Goal: Task Accomplishment & Management: Manage account settings

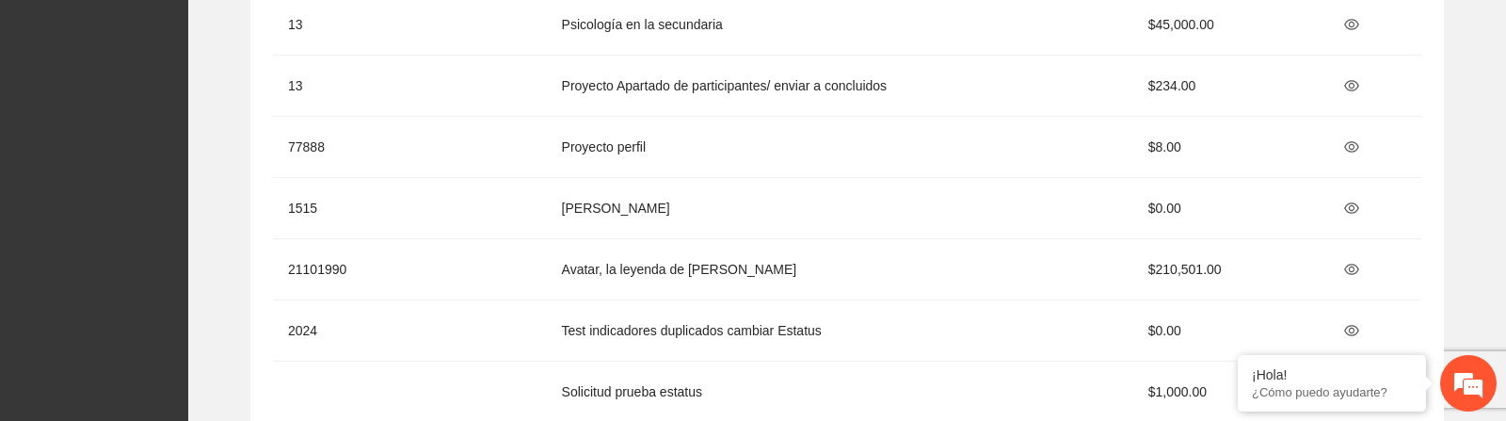
scroll to position [102, 0]
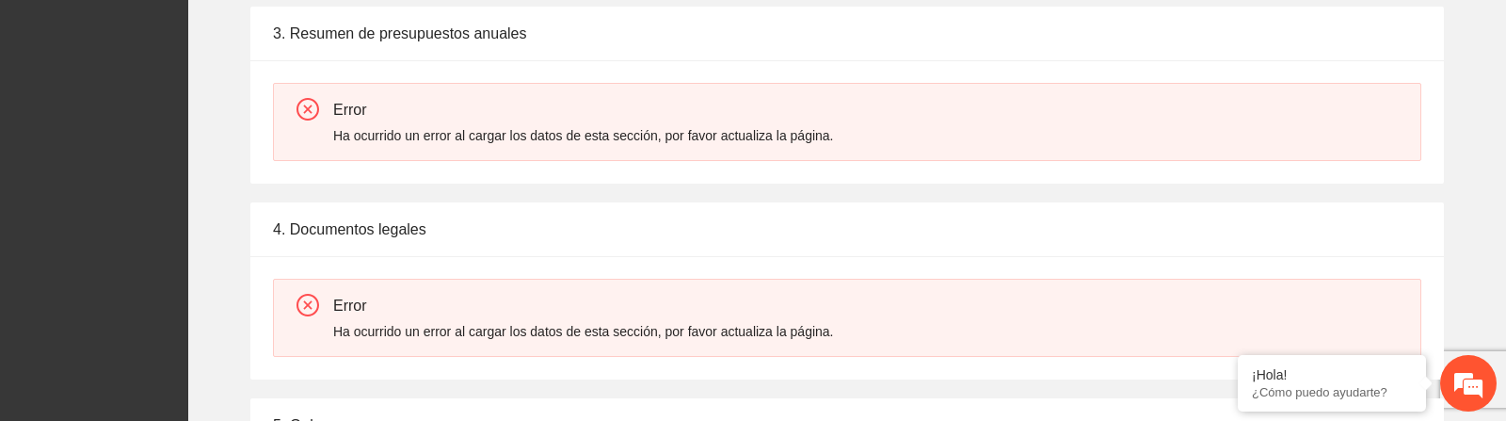
scroll to position [1054, 0]
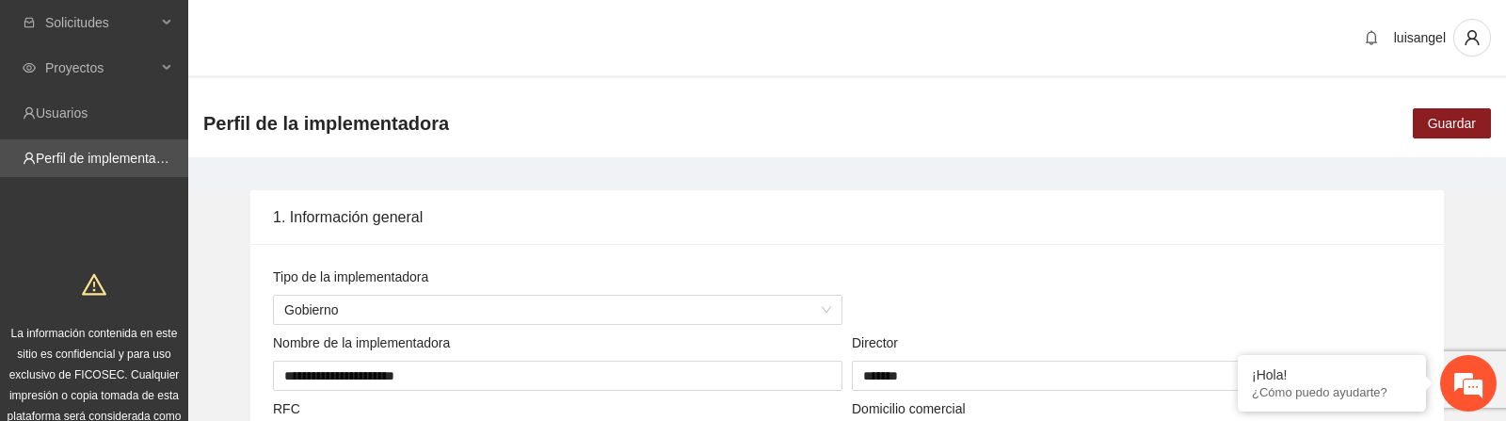
click at [768, 152] on div "Perfil de la implementadora Guardar" at bounding box center [847, 123] width 1318 height 68
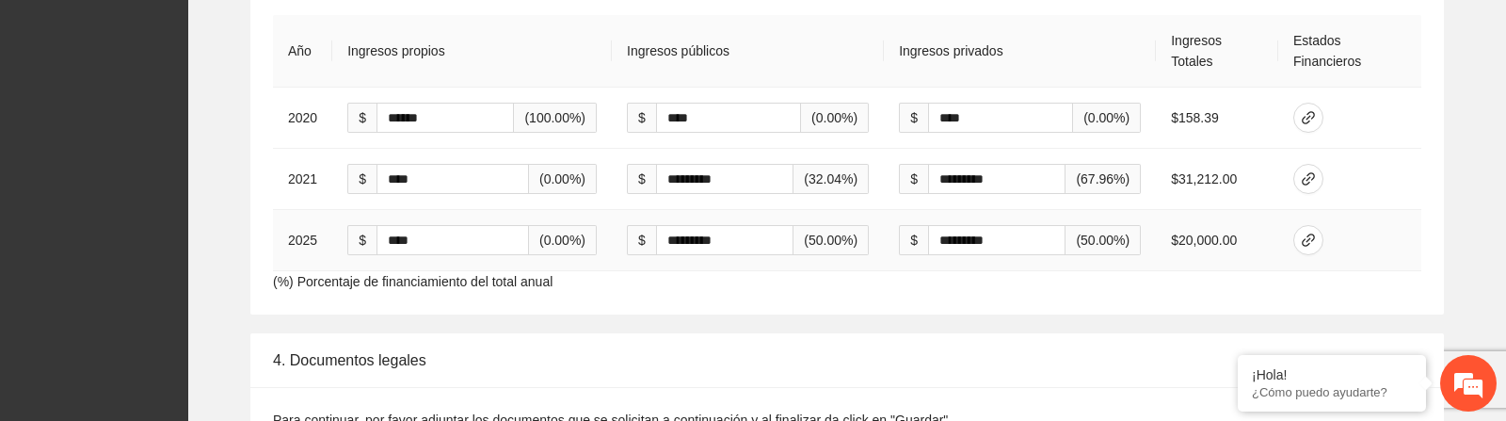
scroll to position [2966, 0]
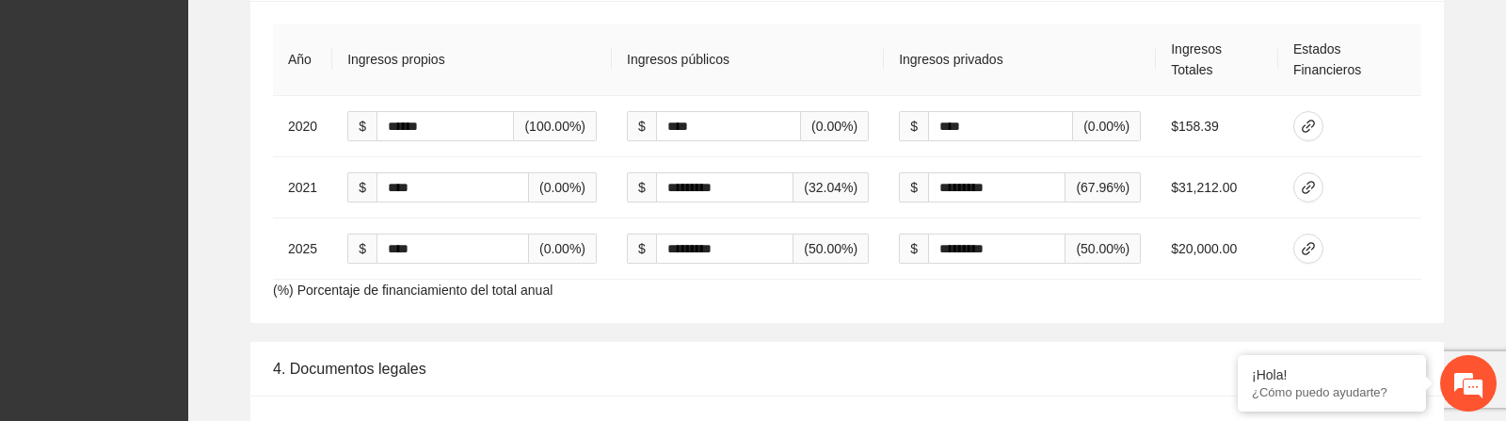
click at [1456, 189] on div "3. Resumen de presupuestos anuales Año Ingresos propios Ingresos públicos Ingre…" at bounding box center [847, 134] width 1288 height 376
click at [1311, 187] on icon "link" at bounding box center [1308, 187] width 15 height 15
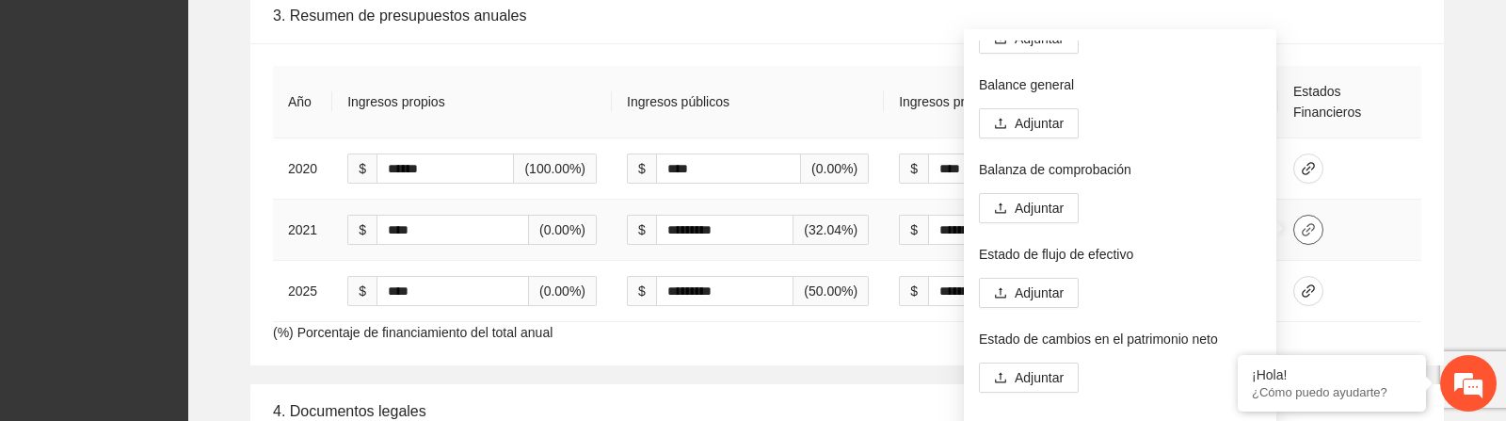
scroll to position [102, 0]
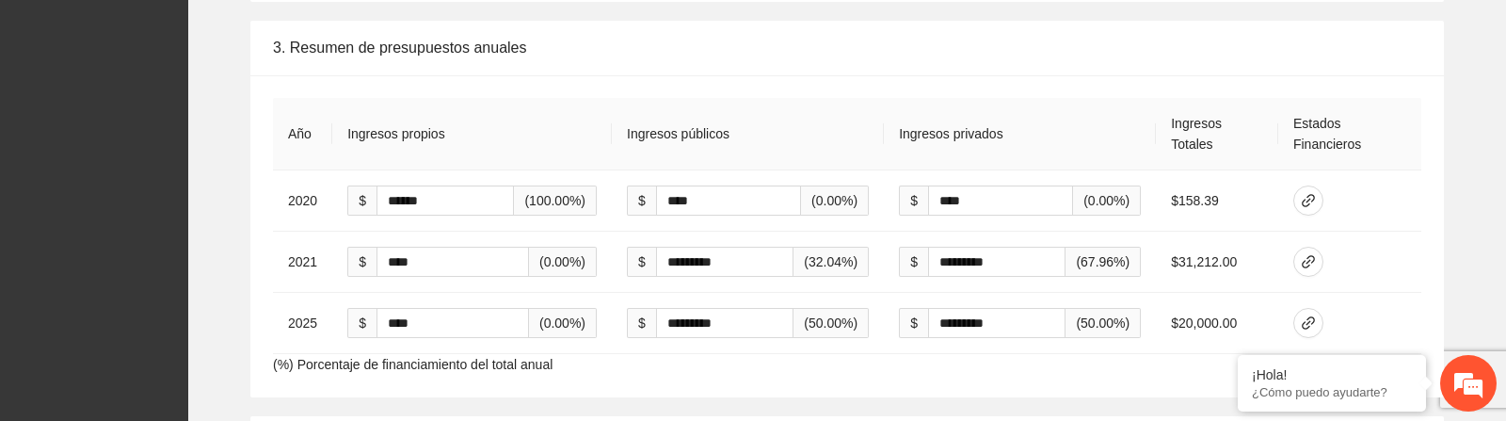
scroll to position [2930, 0]
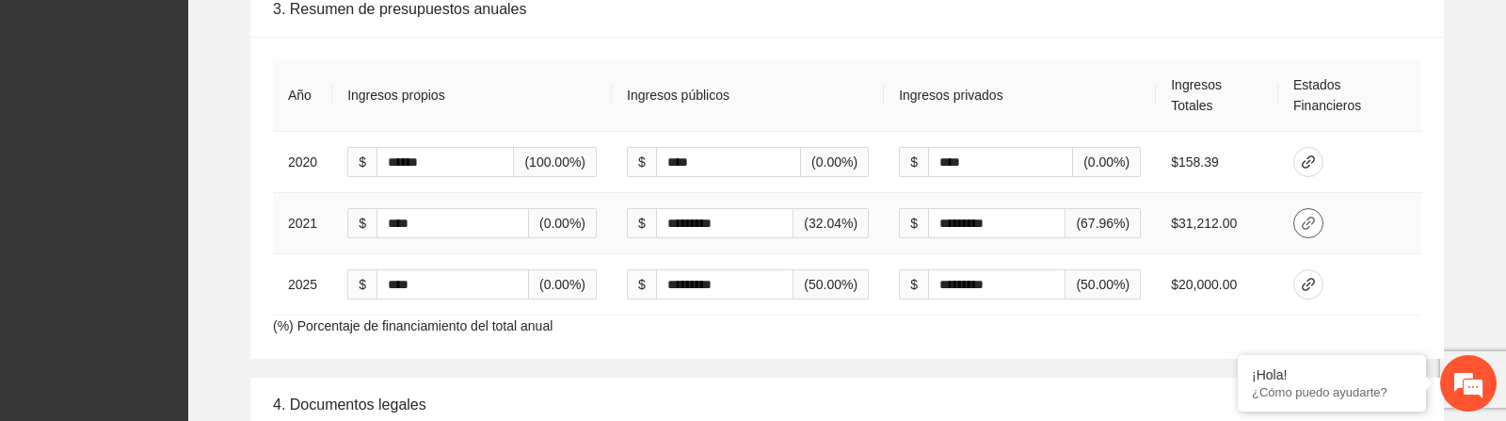
click at [1306, 228] on icon "link" at bounding box center [1308, 223] width 15 height 15
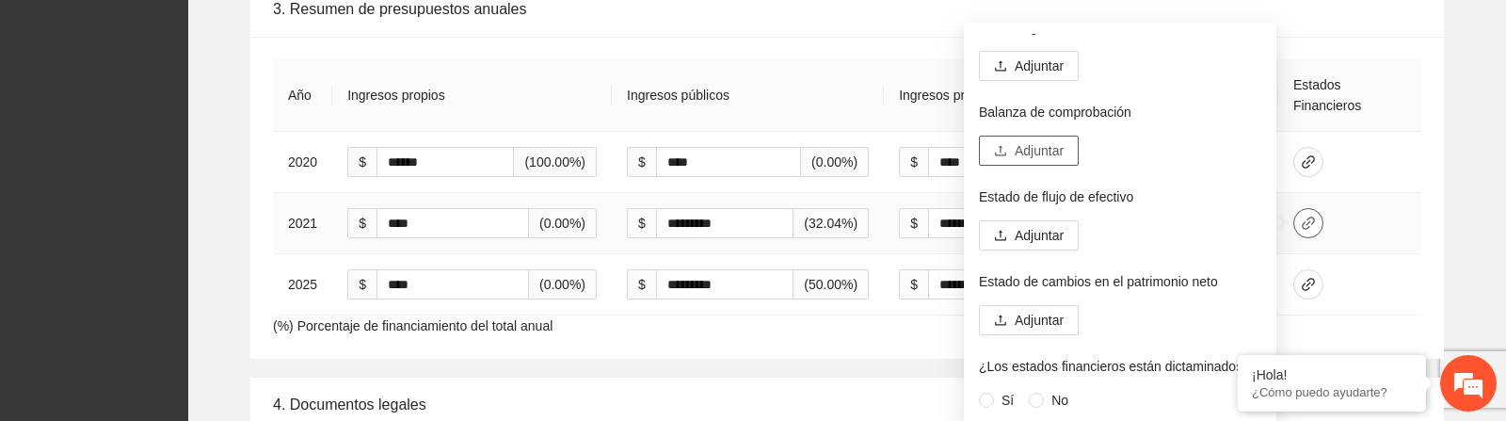
scroll to position [0, 0]
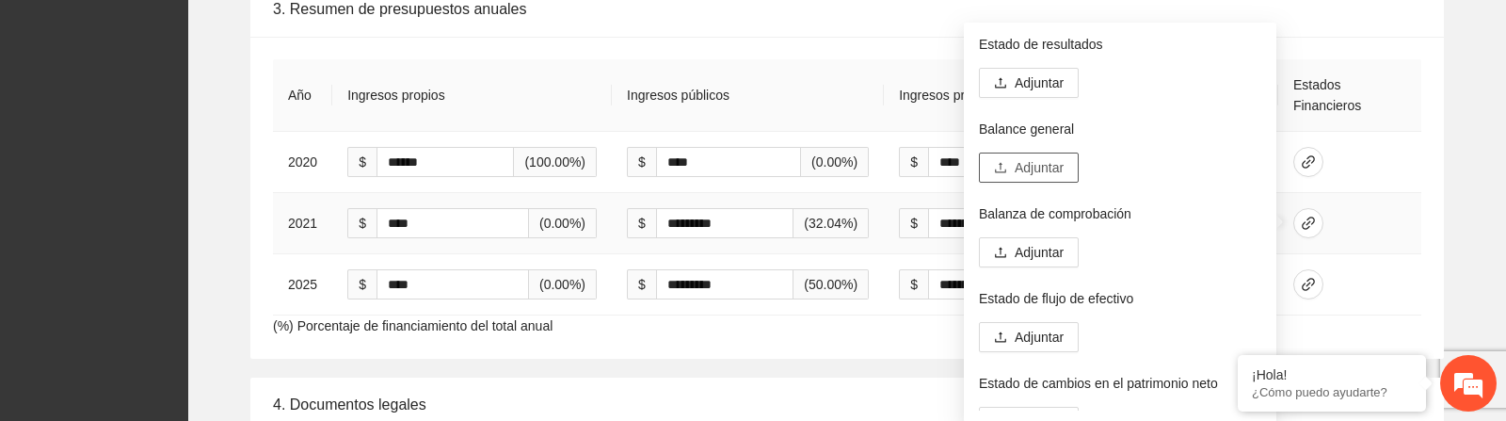
click at [1021, 168] on span "Adjuntar" at bounding box center [1039, 167] width 49 height 21
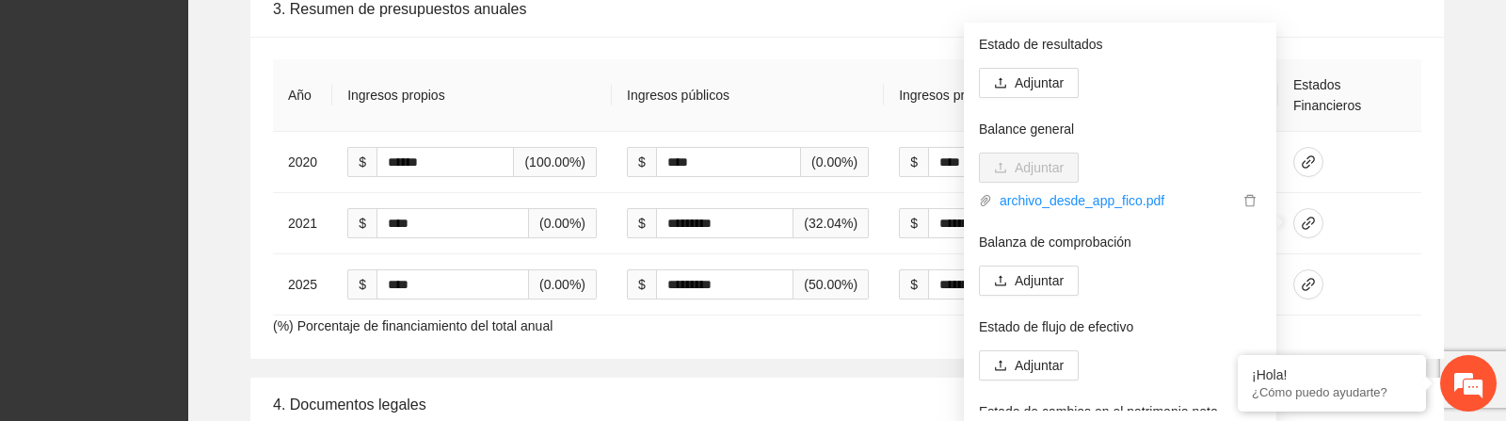
click at [1459, 223] on div "3. Resumen de presupuestos anuales Año Ingresos propios Ingresos públicos Ingre…" at bounding box center [847, 170] width 1288 height 376
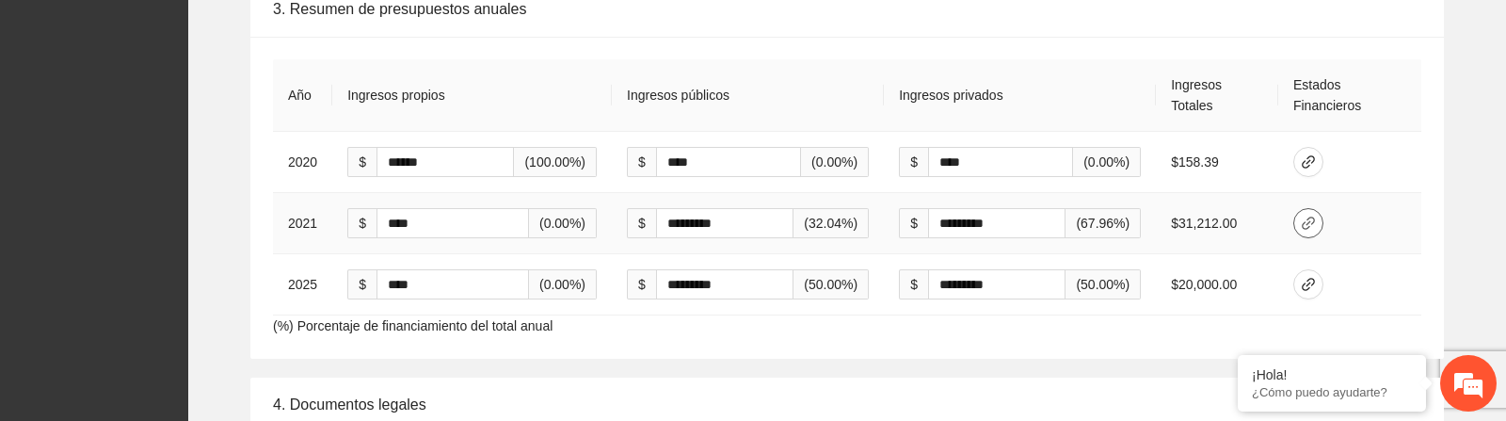
click at [1310, 224] on icon "link" at bounding box center [1308, 223] width 15 height 15
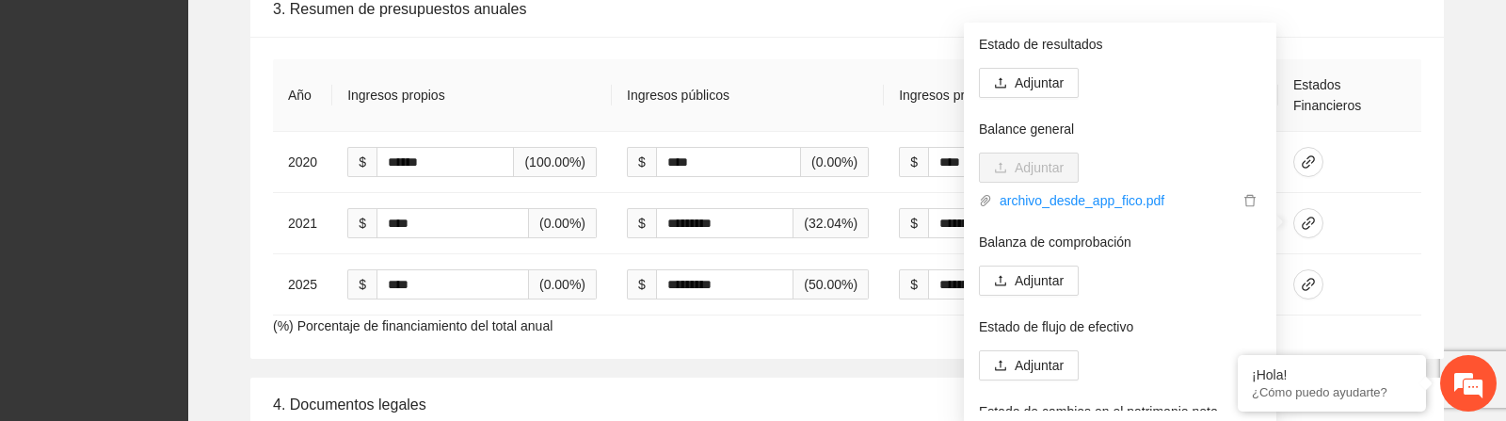
click at [1461, 234] on div "3. Resumen de presupuestos anuales Año Ingresos propios Ingresos públicos Ingre…" at bounding box center [847, 170] width 1288 height 376
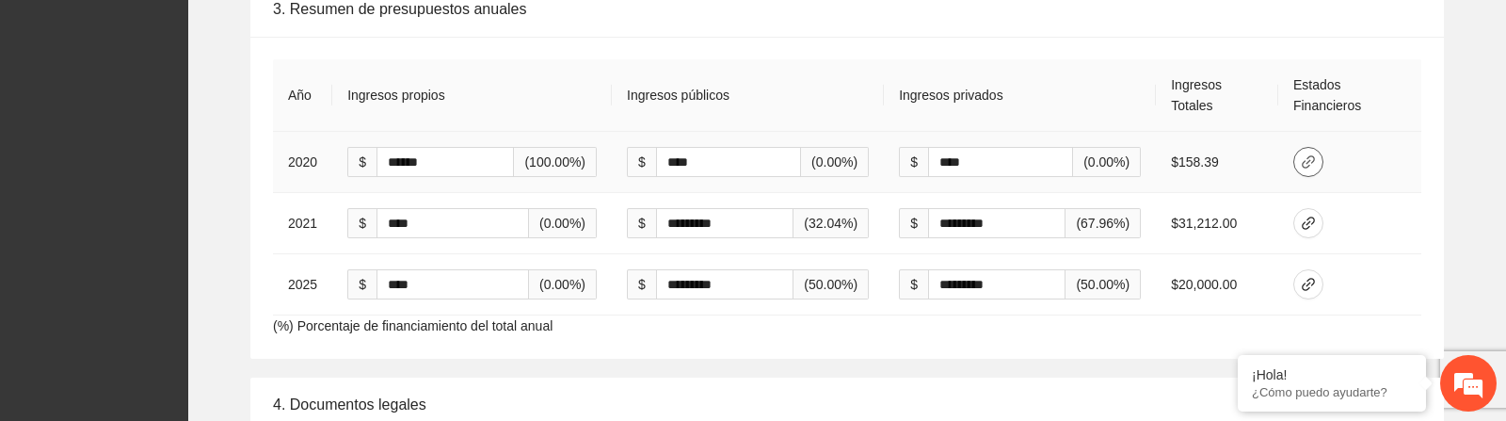
click at [1305, 157] on icon "link" at bounding box center [1308, 161] width 15 height 15
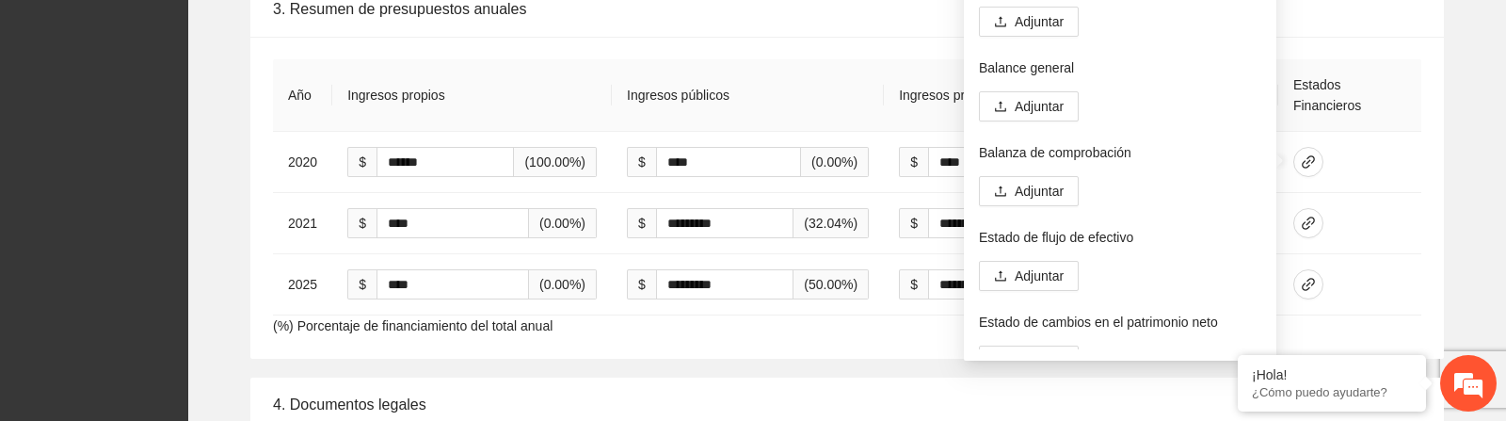
click at [1489, 252] on div "3. Resumen de presupuestos anuales Año Ingresos propios Ingresos públicos Ingre…" at bounding box center [847, 170] width 1288 height 376
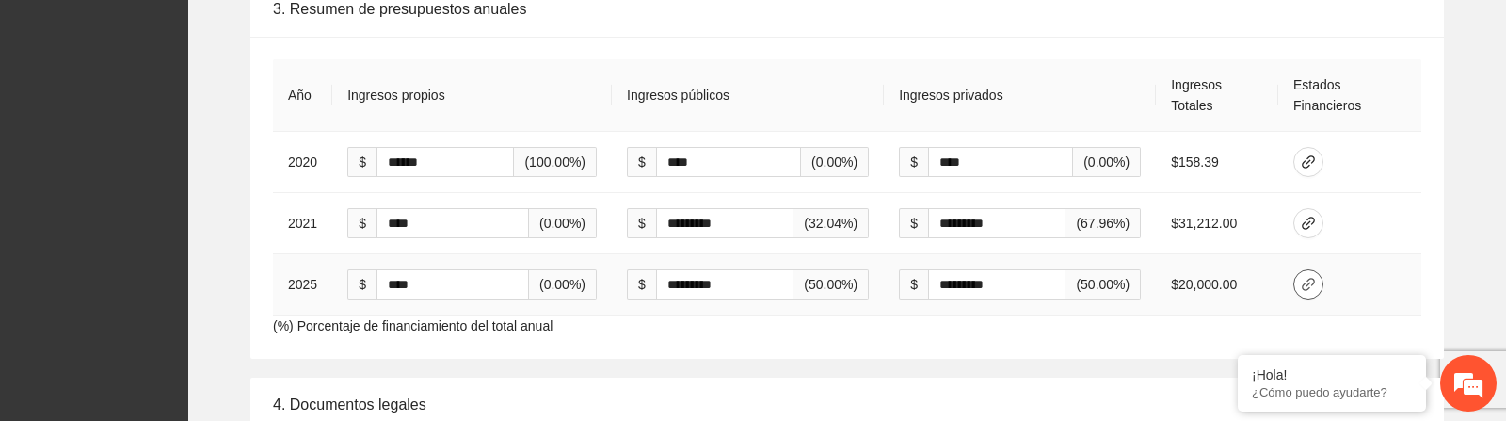
click at [1314, 280] on icon "link" at bounding box center [1308, 284] width 15 height 15
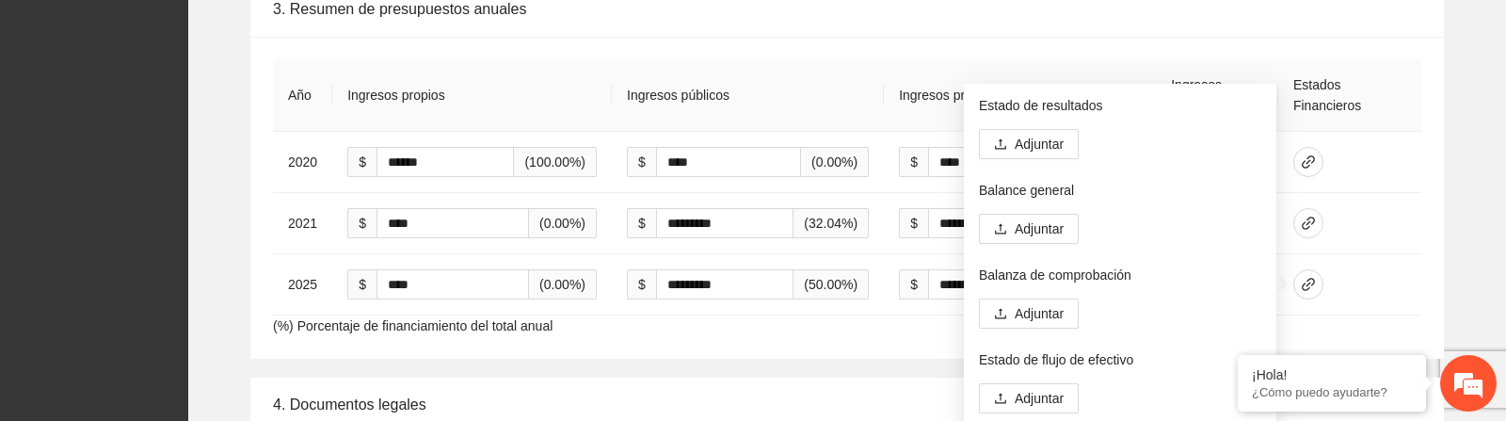
click at [1458, 281] on div "3. Resumen de presupuestos anuales Año Ingresos propios Ingresos públicos Ingre…" at bounding box center [847, 170] width 1288 height 376
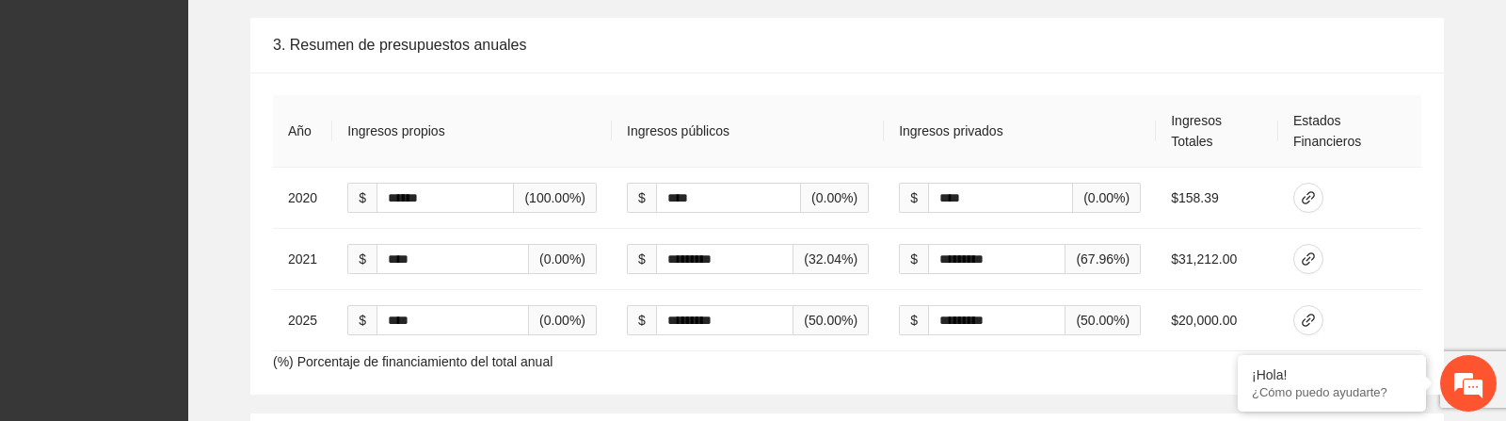
scroll to position [2939, 0]
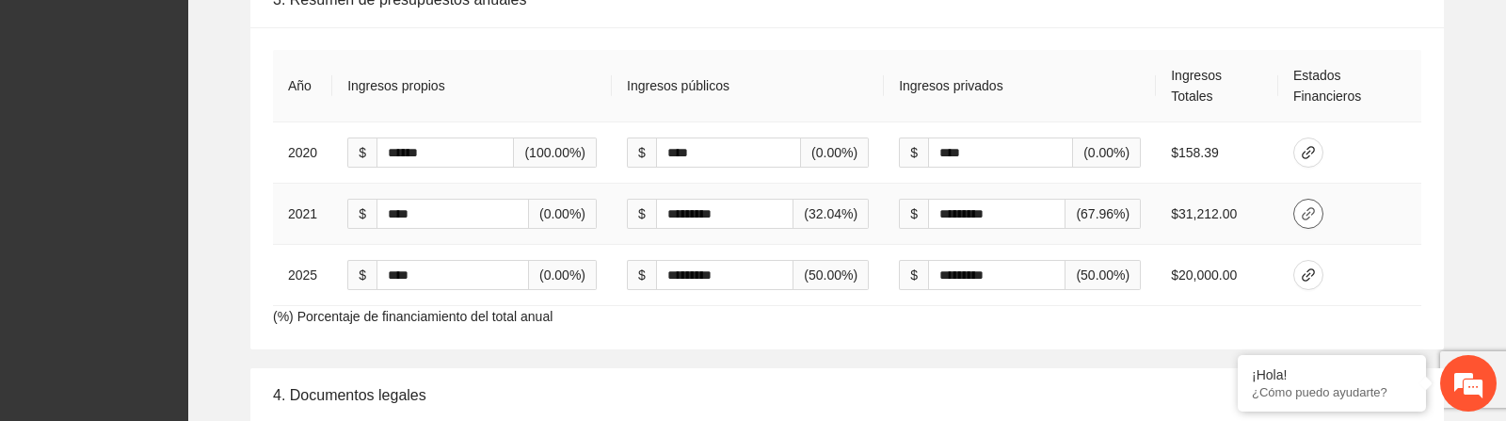
click at [1308, 217] on icon "link" at bounding box center [1308, 213] width 15 height 15
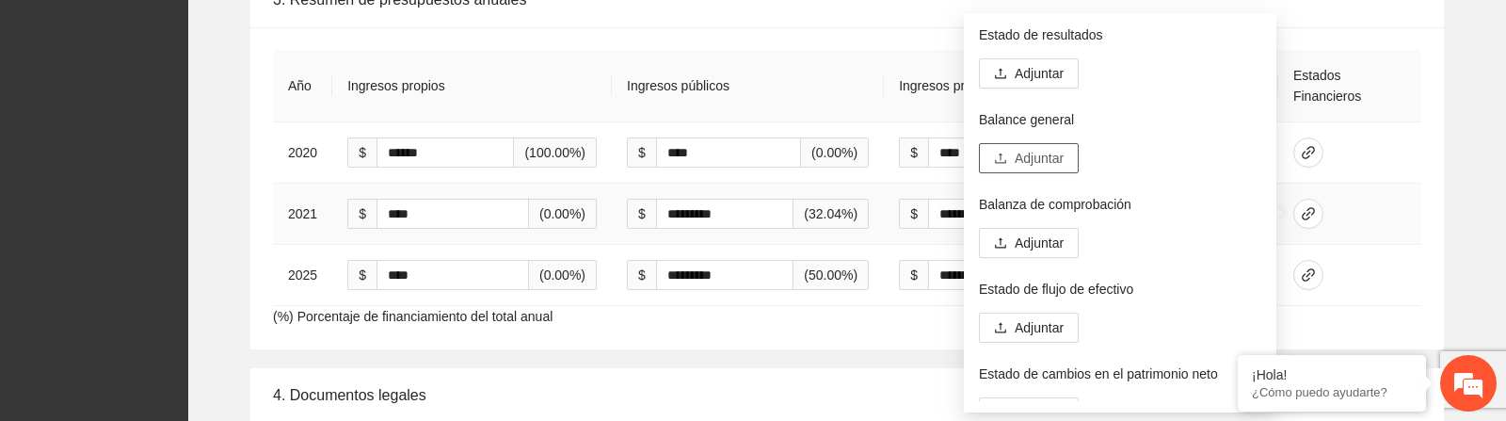
click at [1040, 161] on span "Adjuntar" at bounding box center [1039, 158] width 49 height 21
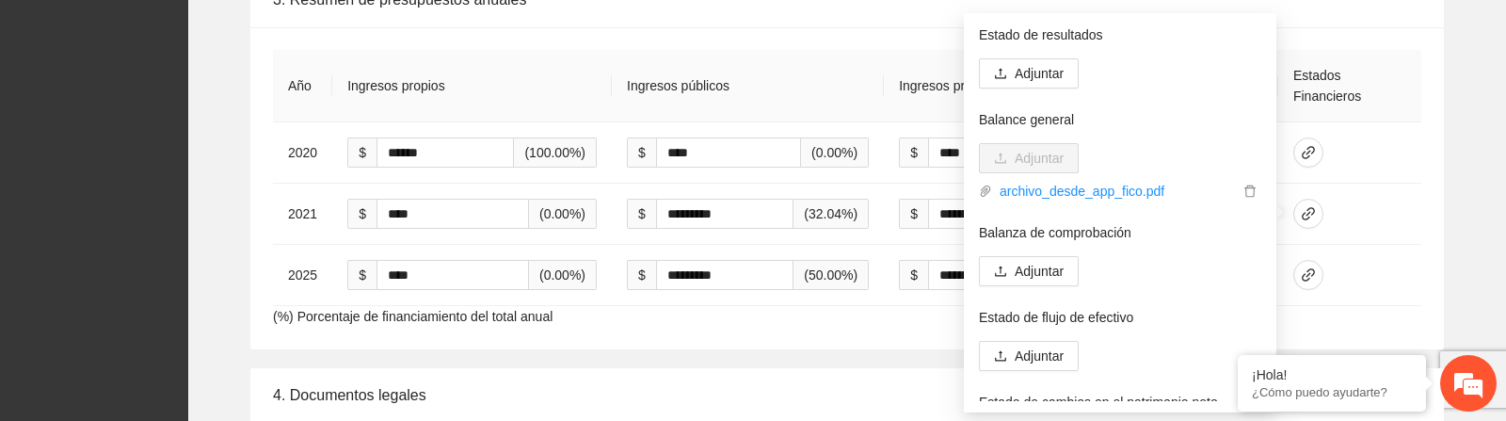
click at [1453, 226] on div "3. Resumen de presupuestos anuales Año Ingresos propios Ingresos públicos Ingre…" at bounding box center [847, 161] width 1288 height 376
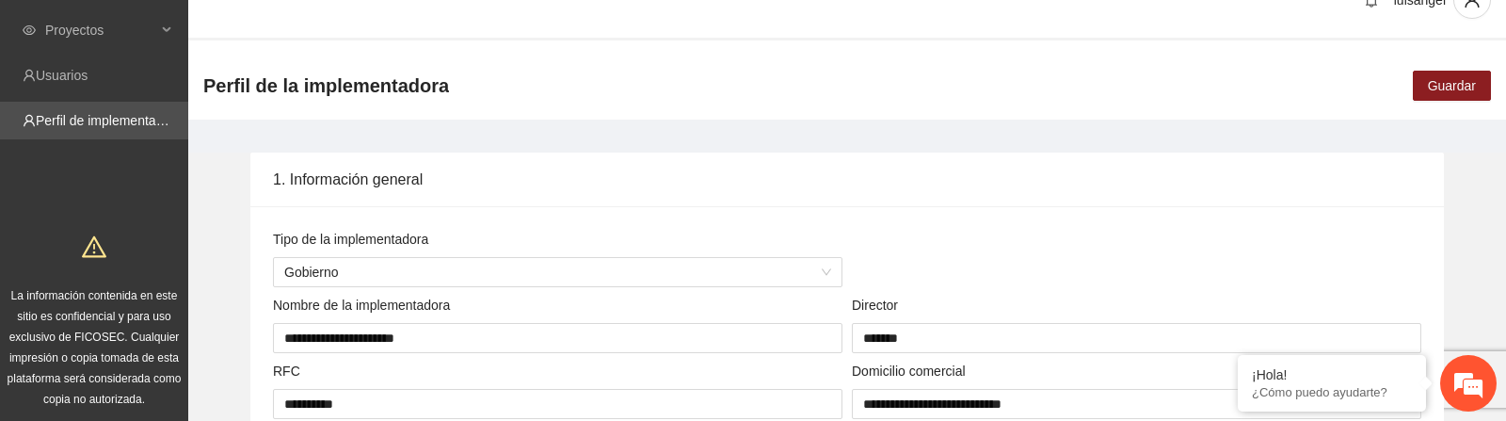
scroll to position [0, 0]
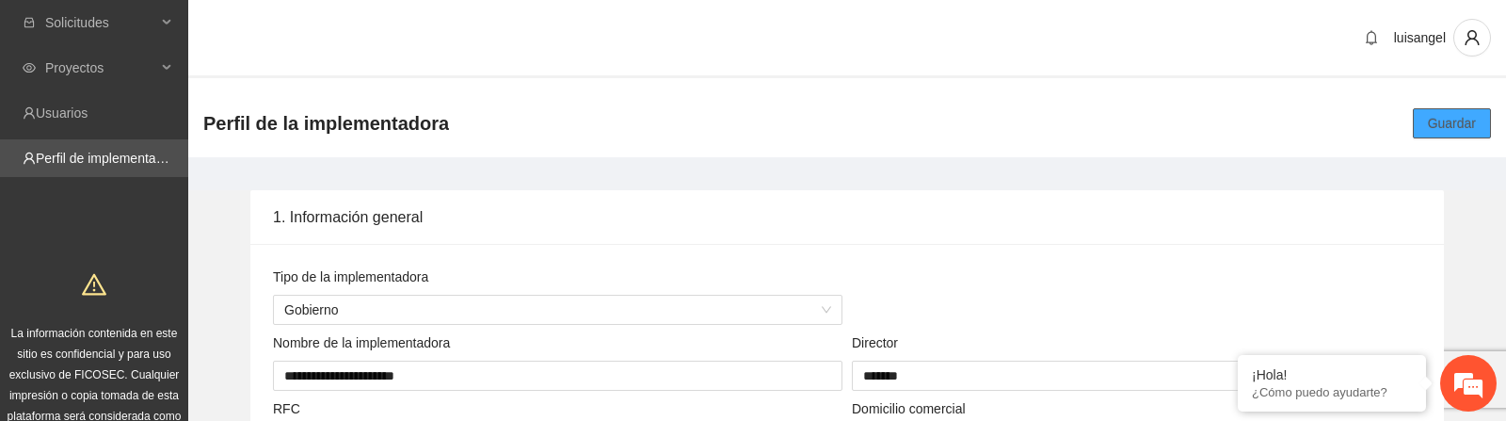
click at [1430, 124] on span "Guardar" at bounding box center [1452, 123] width 48 height 21
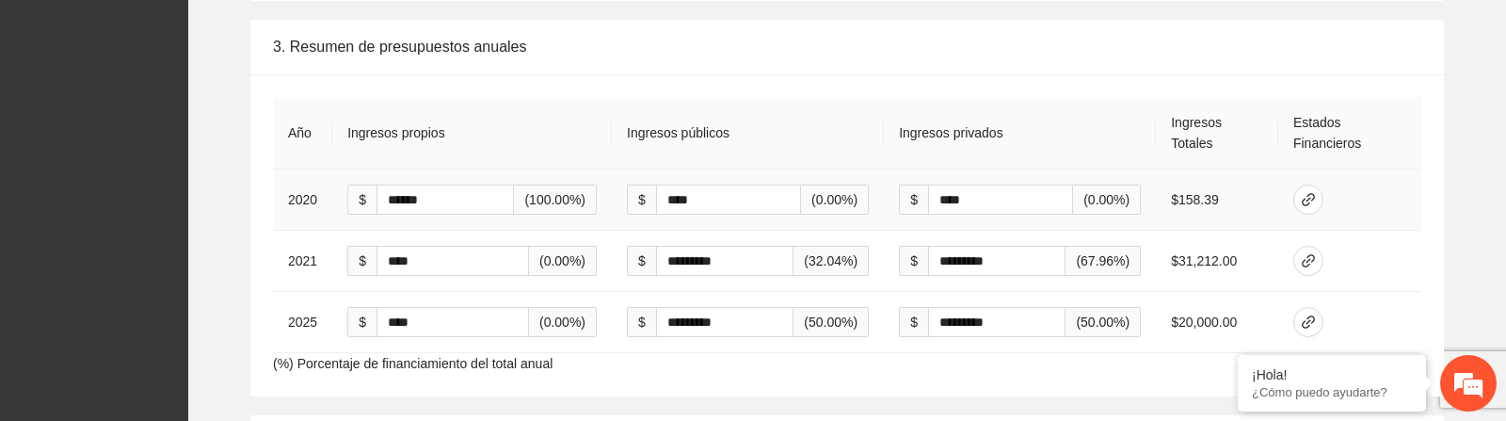
scroll to position [2893, 0]
click at [1263, 264] on td "$31,212.00" at bounding box center [1217, 260] width 122 height 61
click at [1305, 262] on icon "link" at bounding box center [1308, 259] width 15 height 15
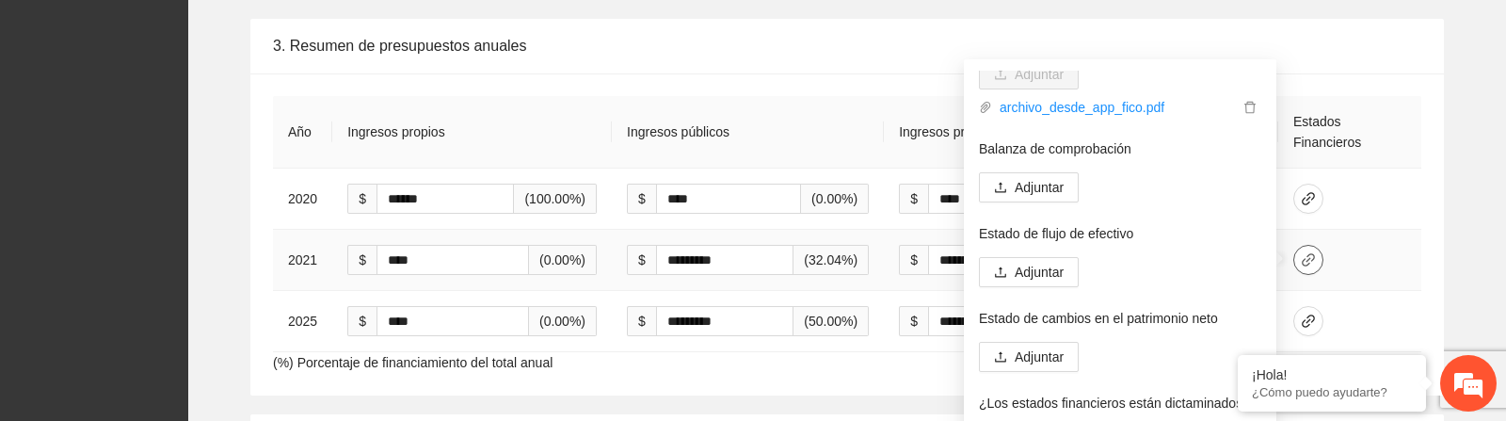
scroll to position [0, 0]
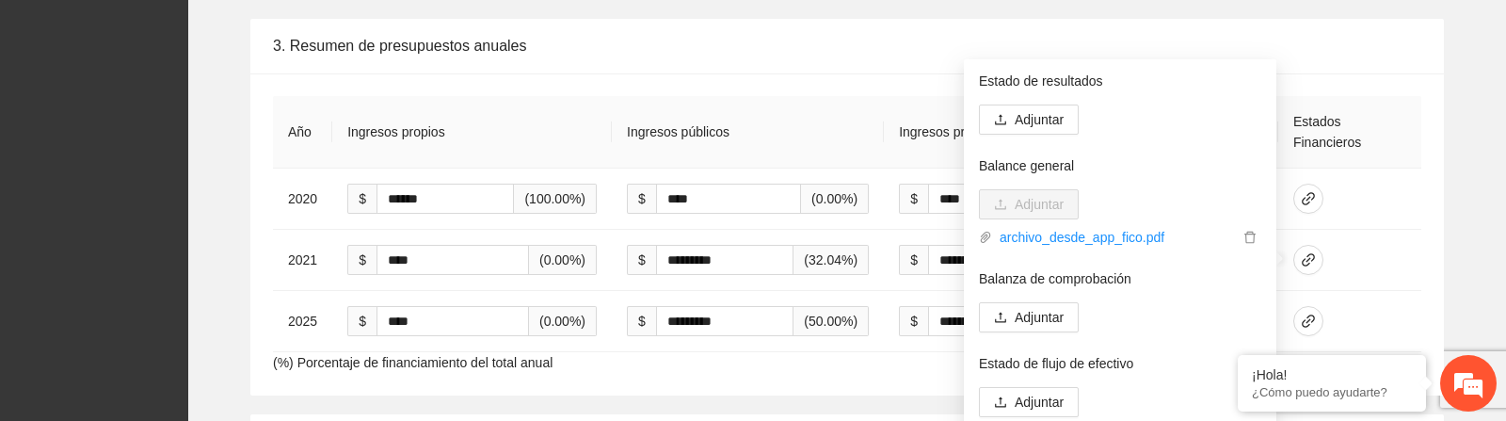
click at [1447, 264] on div "3. Resumen de presupuestos anuales Año Ingresos propios Ingresos públicos Ingre…" at bounding box center [847, 207] width 1288 height 376
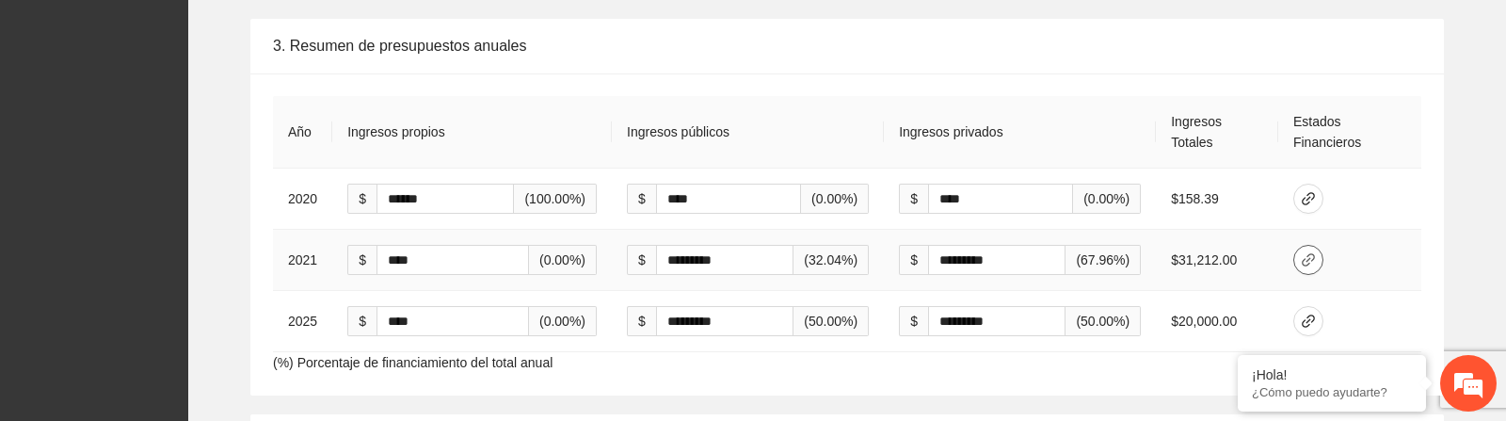
click at [1309, 255] on icon "link" at bounding box center [1308, 259] width 13 height 13
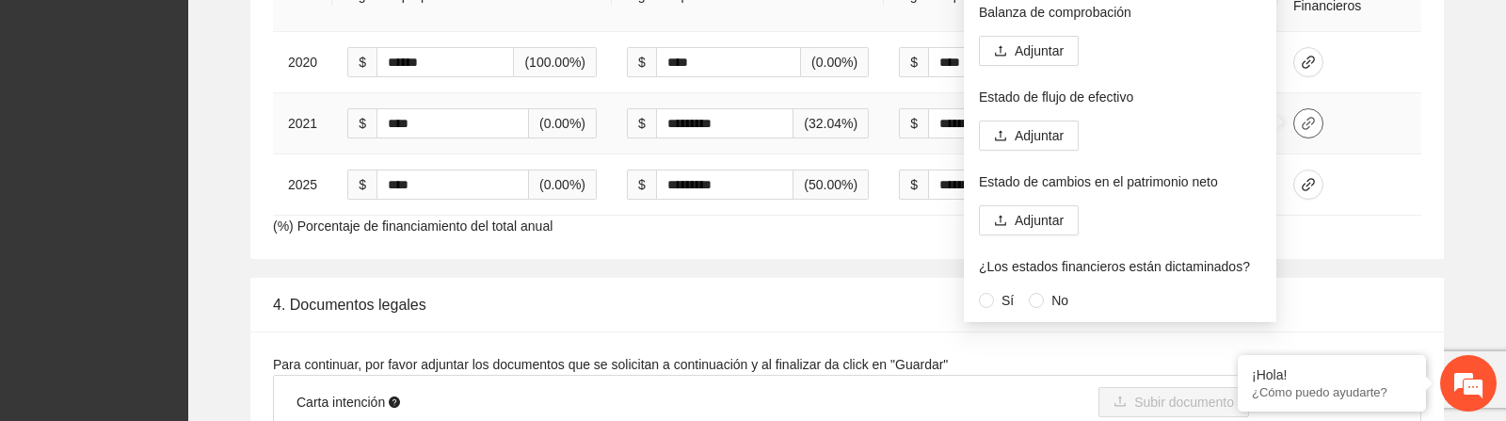
scroll to position [3031, 0]
click at [490, 287] on div "4. Documentos legales" at bounding box center [847, 304] width 1148 height 54
